Goal: Information Seeking & Learning: Learn about a topic

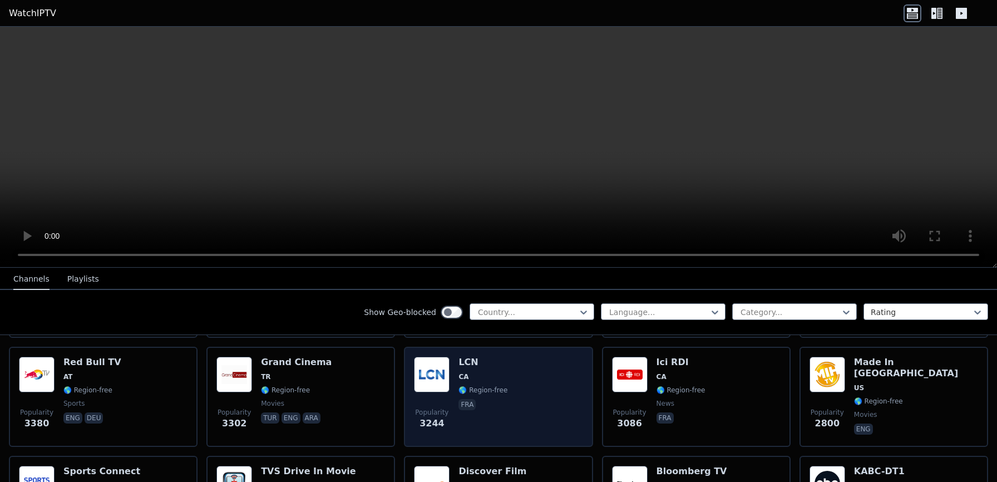
scroll to position [454, 0]
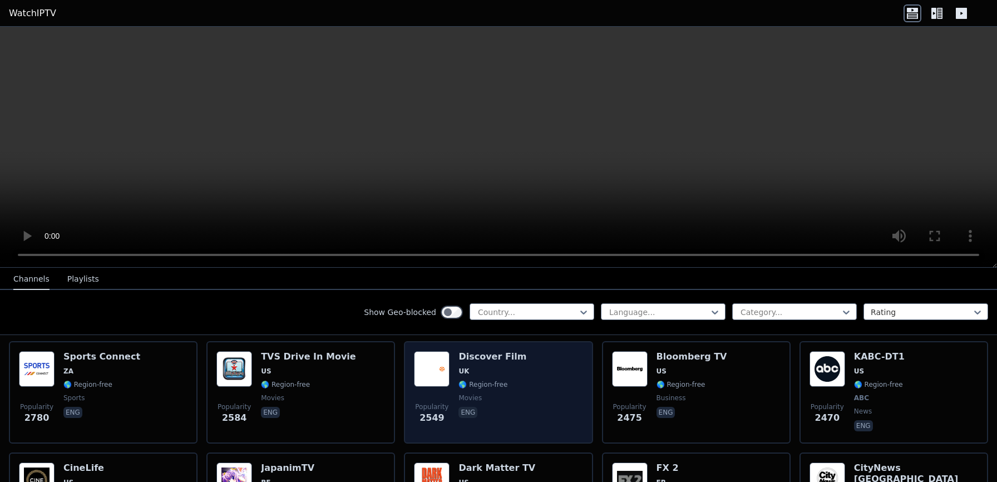
click at [527, 387] on div "Popularity 2549 Discover Film UK 🌎 Region-free movies eng" at bounding box center [498, 392] width 169 height 82
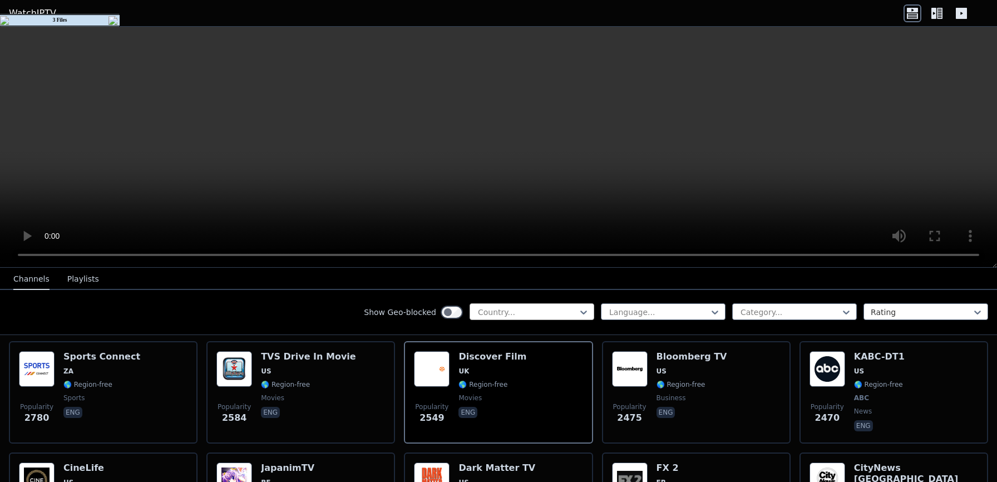
click at [521, 319] on div "Country..." at bounding box center [532, 311] width 125 height 17
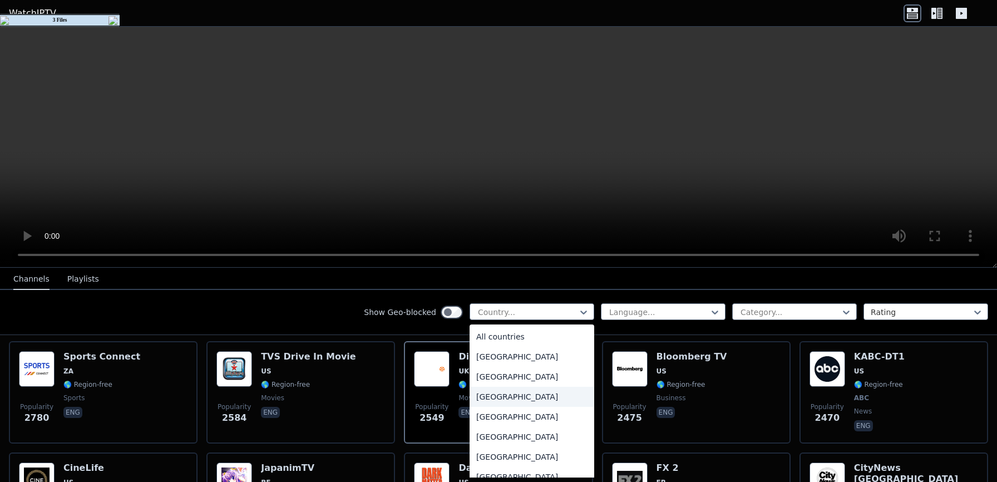
click at [496, 391] on div "[GEOGRAPHIC_DATA]" at bounding box center [532, 397] width 125 height 20
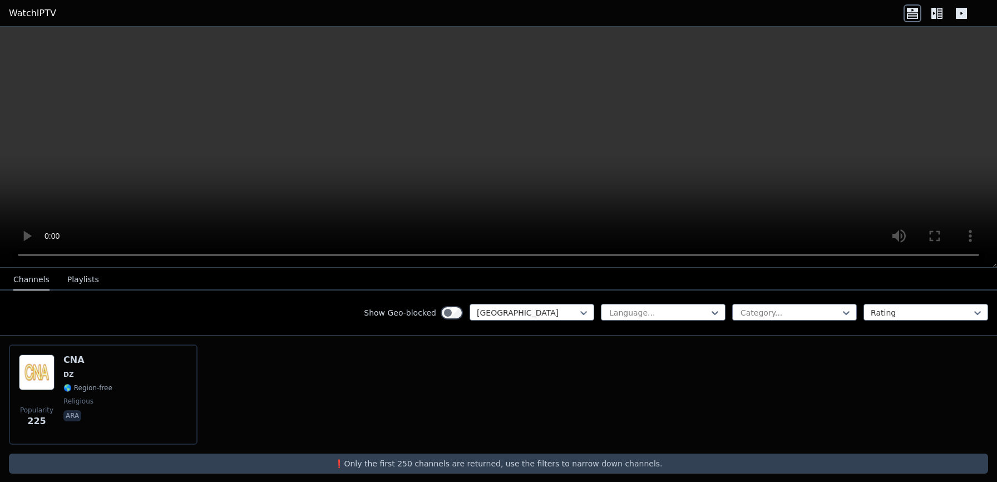
scroll to position [131, 0]
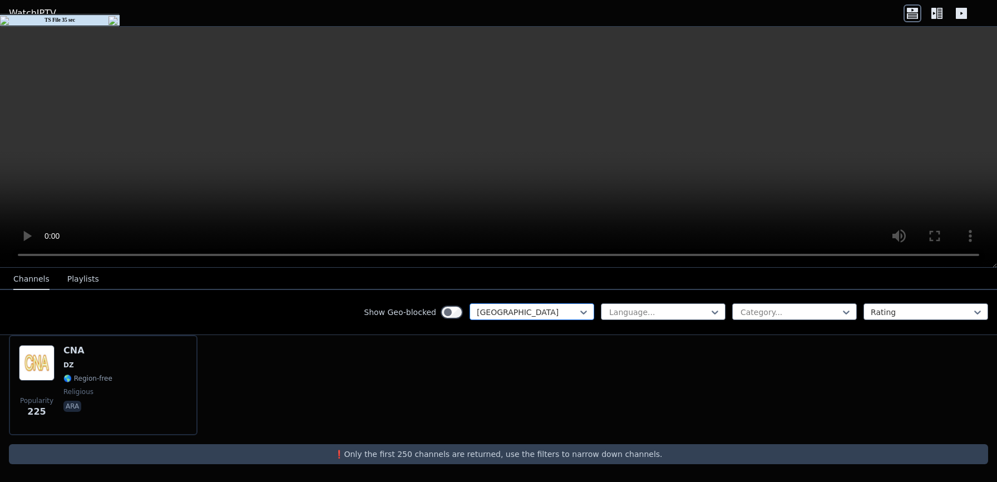
click at [541, 315] on div at bounding box center [527, 312] width 101 height 11
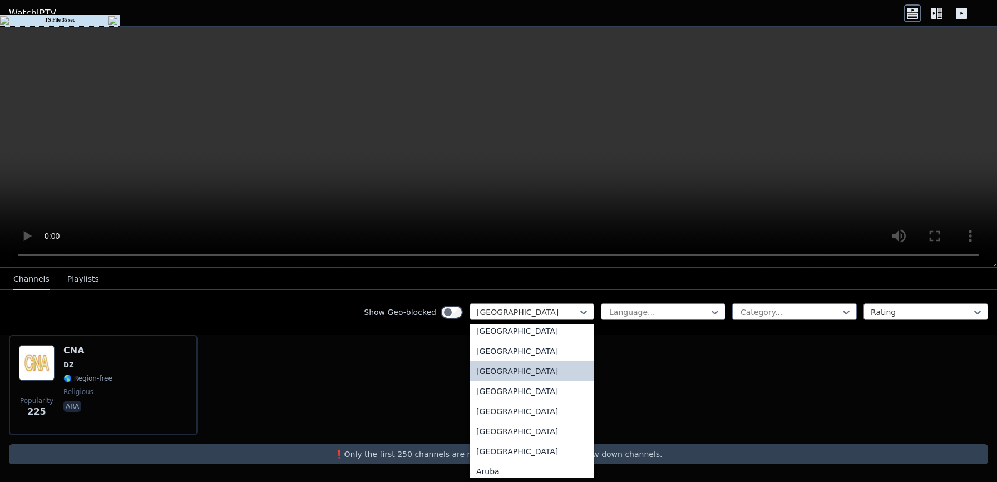
scroll to position [110, 0]
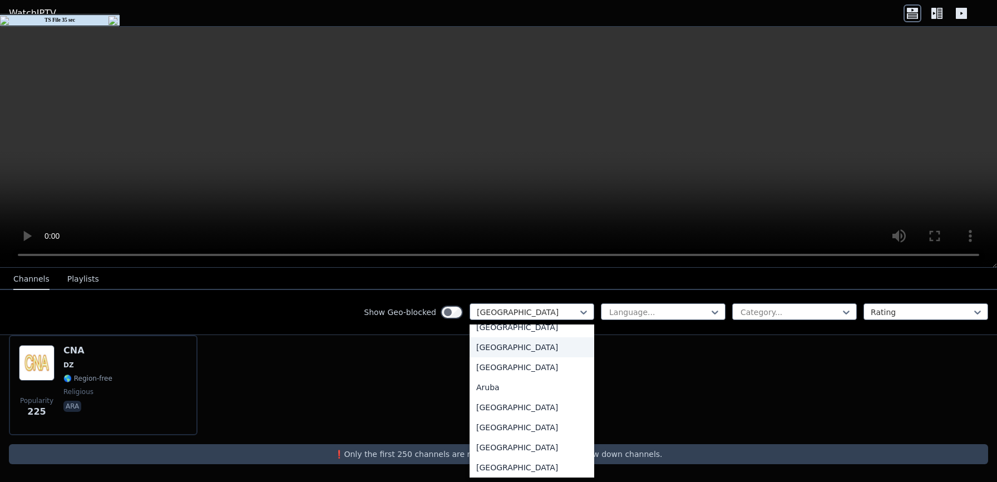
click at [512, 351] on div "[GEOGRAPHIC_DATA]" at bounding box center [532, 347] width 125 height 20
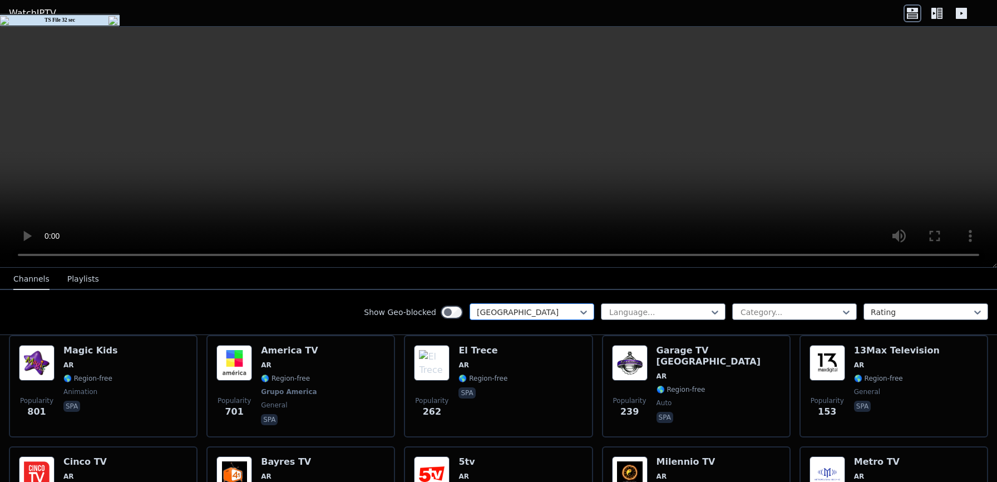
click at [523, 317] on div at bounding box center [527, 312] width 101 height 11
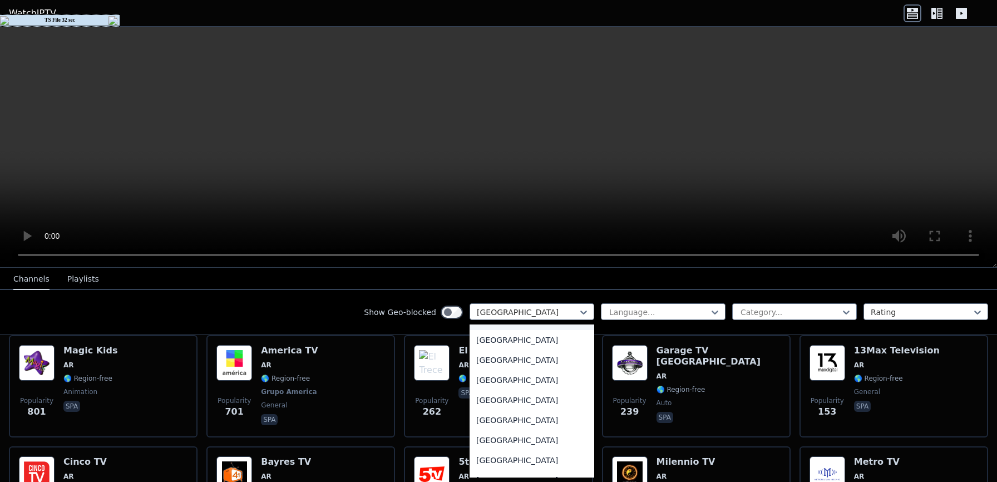
scroll to position [258, 0]
type input "*"
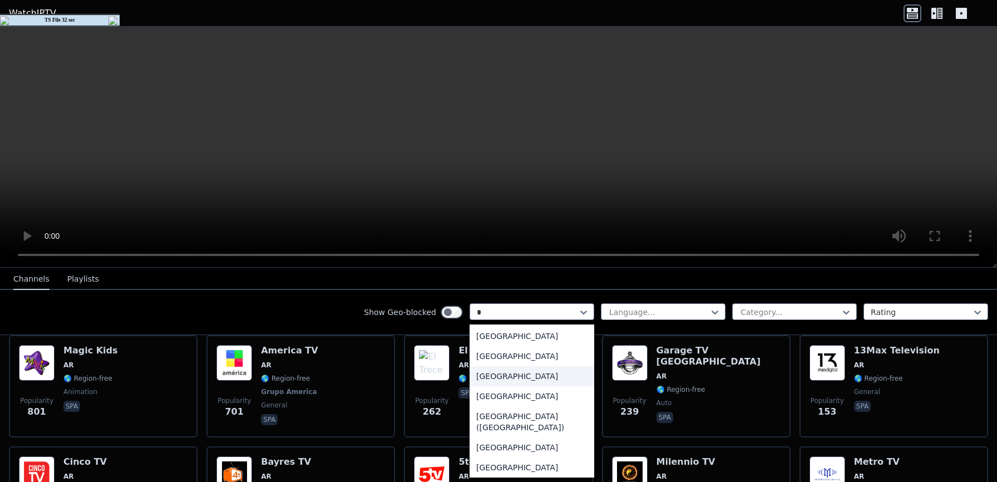
click at [500, 385] on div "[GEOGRAPHIC_DATA]" at bounding box center [532, 376] width 125 height 20
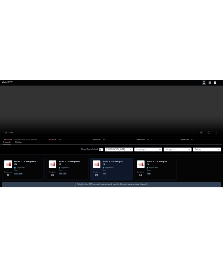
scroll to position [225, 0]
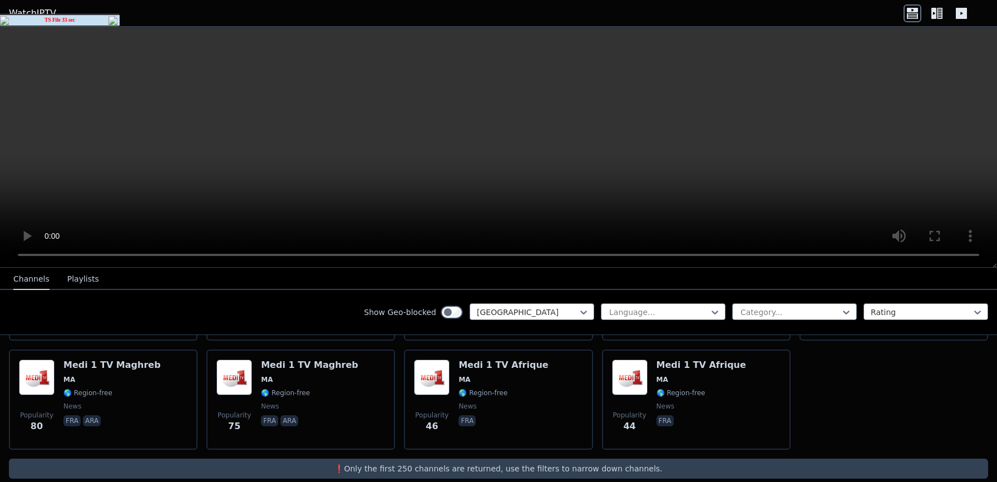
click at [69, 19] on td "TS File 33 sec" at bounding box center [59, 20] width 97 height 11
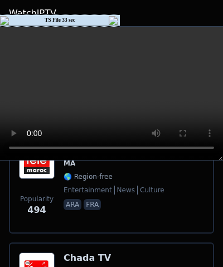
scroll to position [333, 0]
